Goal: Task Accomplishment & Management: Manage account settings

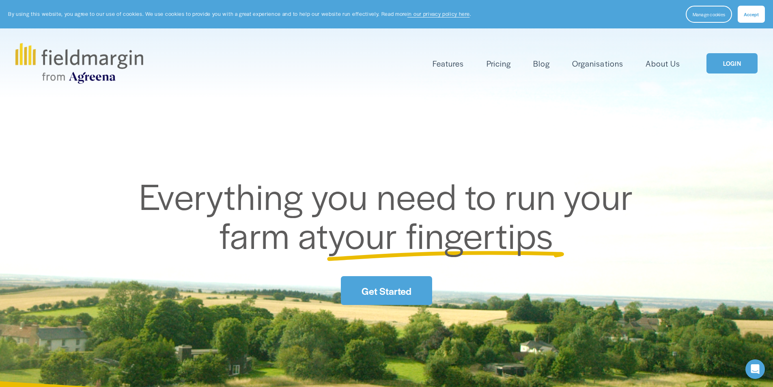
click at [749, 15] on span "Accept" at bounding box center [751, 14] width 15 height 6
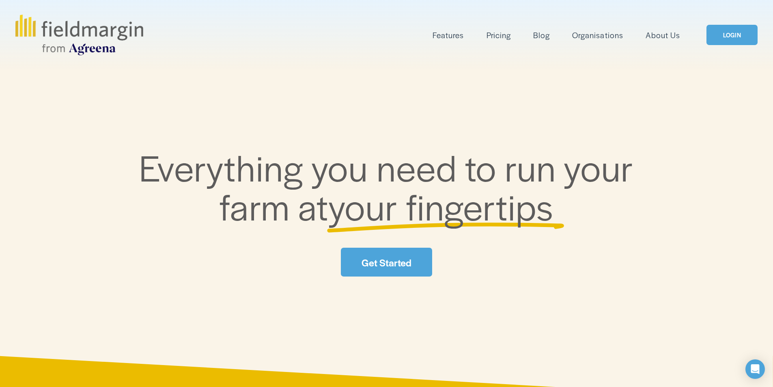
click at [735, 62] on div "Skip to Content Features Mapping" at bounding box center [386, 35] width 773 height 70
click at [735, 36] on link "LOGIN" at bounding box center [732, 35] width 51 height 21
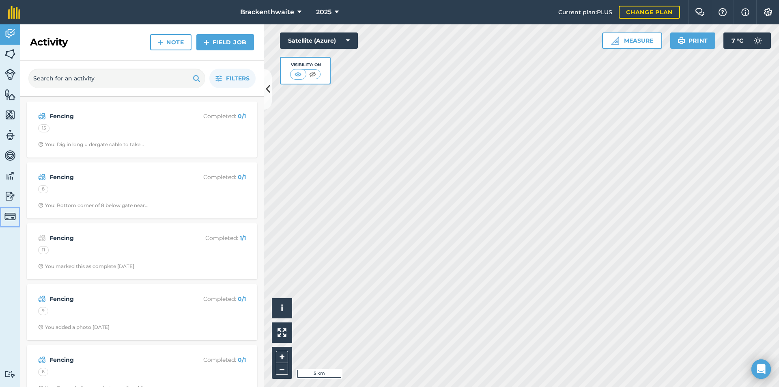
click at [9, 218] on img at bounding box center [9, 216] width 11 height 11
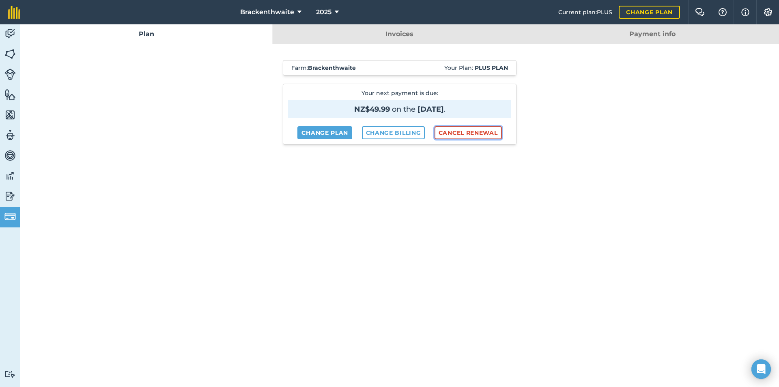
click at [476, 133] on button "Cancel renewal" at bounding box center [468, 132] width 67 height 13
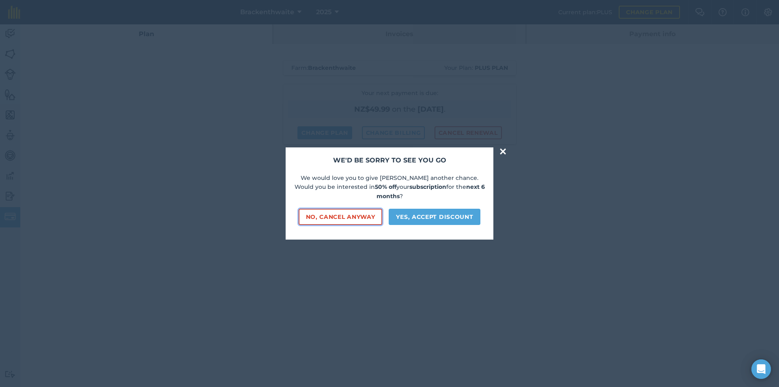
click at [339, 212] on button "No, cancel anyway" at bounding box center [341, 217] width 84 height 16
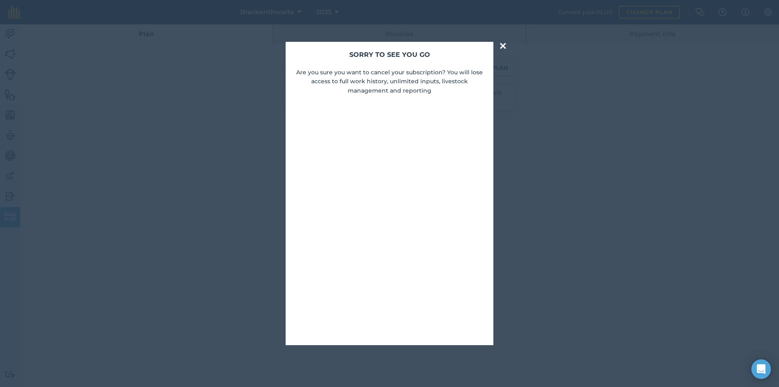
click at [503, 49] on button "×" at bounding box center [503, 46] width 9 height 16
